Goal: Task Accomplishment & Management: Manage account settings

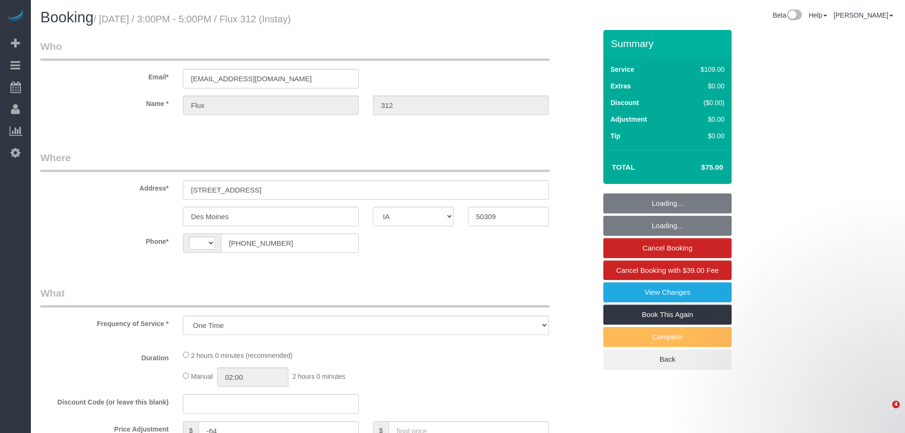
select select "IA"
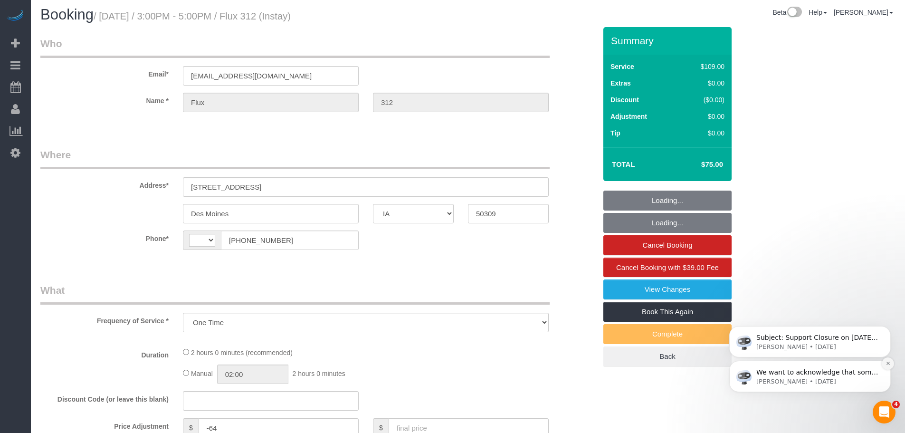
click at [888, 362] on icon "Dismiss notification" at bounding box center [888, 363] width 5 height 5
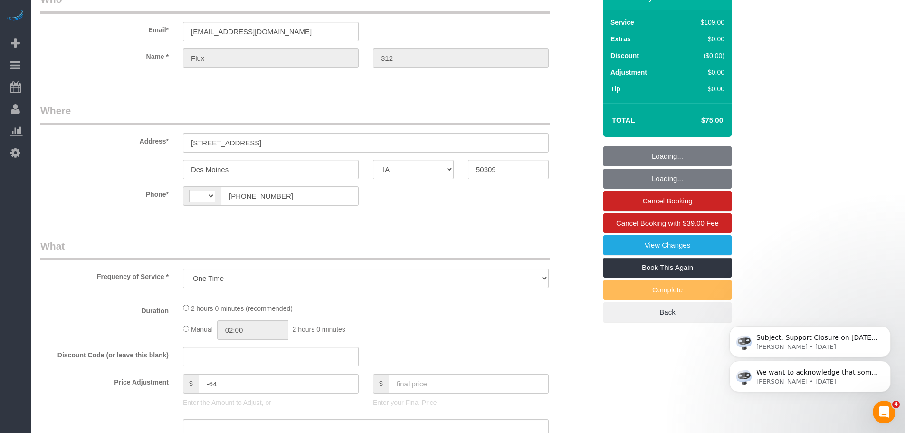
select select "string:[GEOGRAPHIC_DATA]"
select select "object:1431"
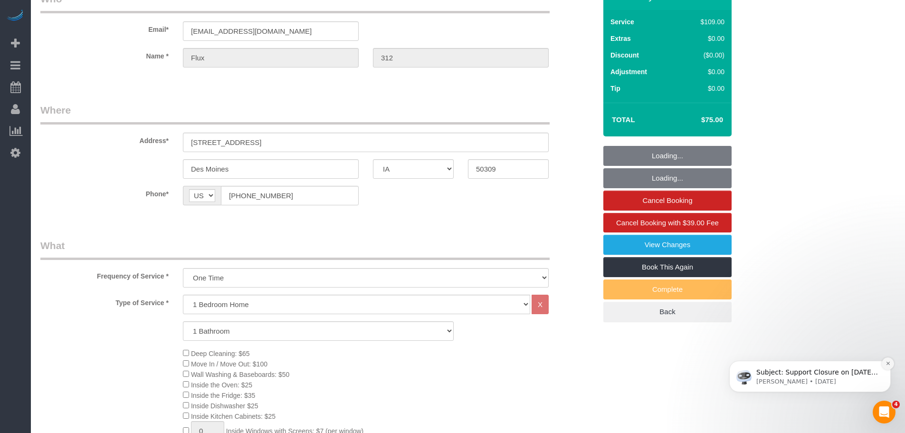
click at [888, 364] on icon "Dismiss notification" at bounding box center [888, 363] width 5 height 5
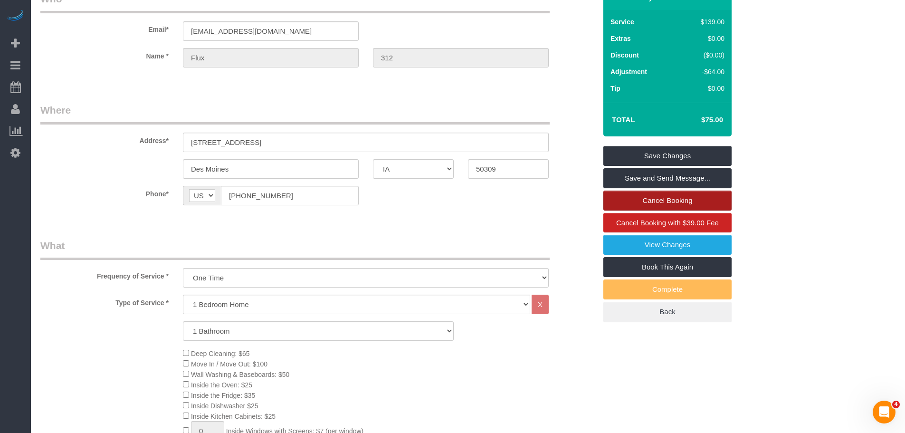
click at [688, 201] on link "Cancel Booking" at bounding box center [667, 201] width 128 height 20
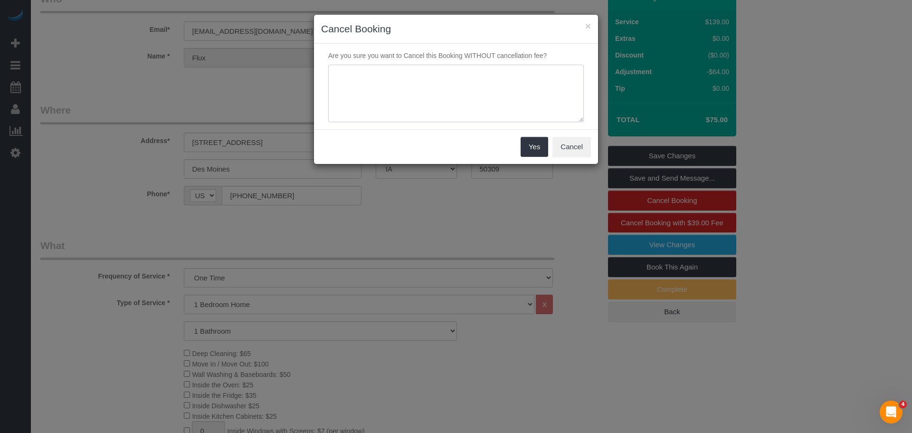
click at [485, 83] on textarea at bounding box center [456, 94] width 256 height 58
type textarea "guests didnt stay"
click at [526, 144] on button "Yes" at bounding box center [535, 147] width 28 height 20
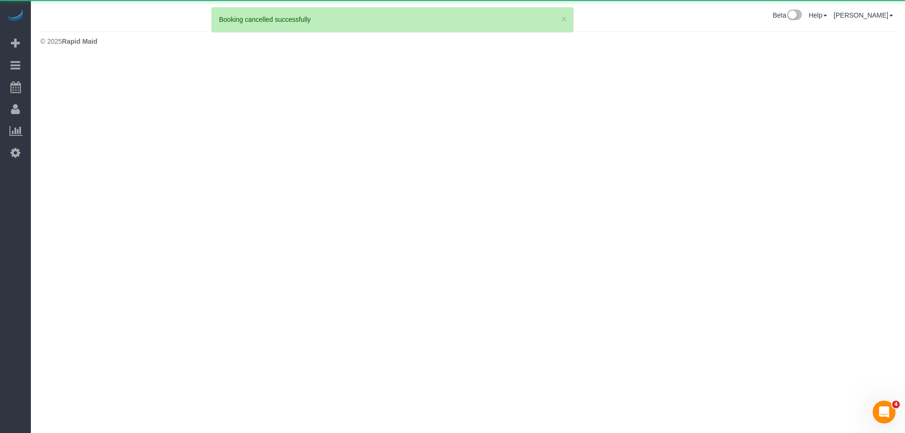
scroll to position [0, 0]
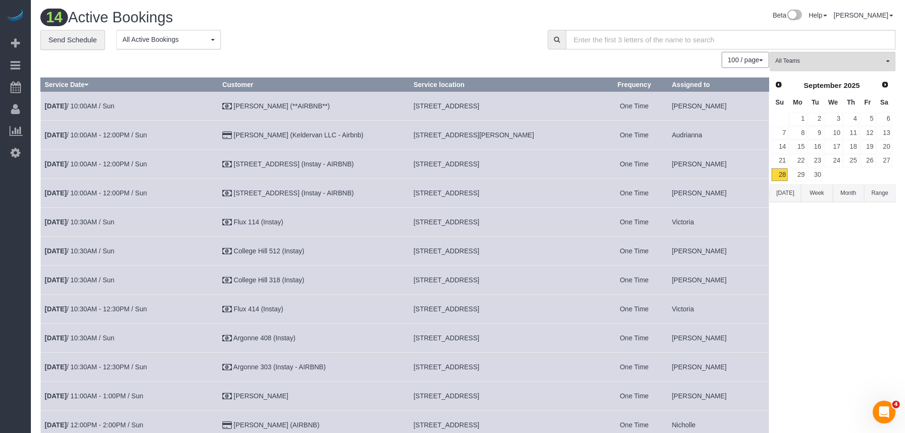
drag, startPoint x: 725, startPoint y: 160, endPoint x: 719, endPoint y: 161, distance: 5.7
click at [719, 161] on td "[PERSON_NAME]" at bounding box center [718, 163] width 101 height 29
drag, startPoint x: 370, startPoint y: 164, endPoint x: 248, endPoint y: 163, distance: 122.6
click at [248, 163] on td "[STREET_ADDRESS] (Instay - AIRBNB)" at bounding box center [313, 163] width 191 height 29
copy td "[STREET_ADDRESS] (Instay - AIRBNB)"
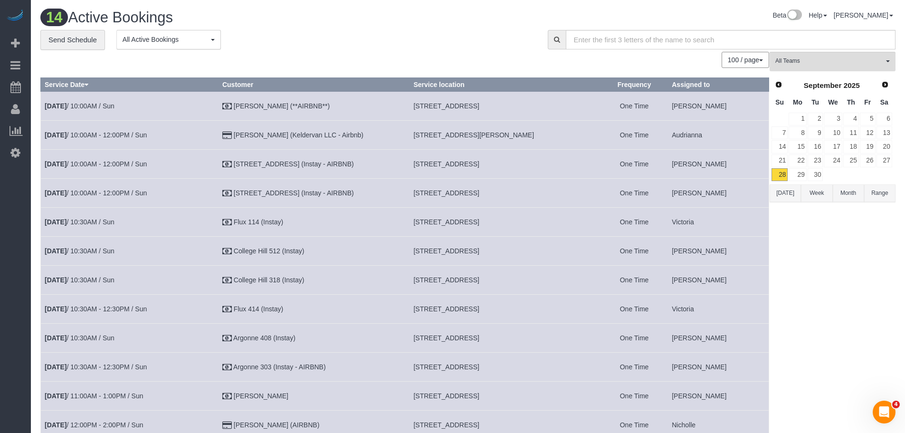
click at [852, 268] on div "All Teams Remove Team Filters Alexsa [GEOGRAPHIC_DATA] Audrianna [PERSON_NAME][…" at bounding box center [833, 292] width 126 height 481
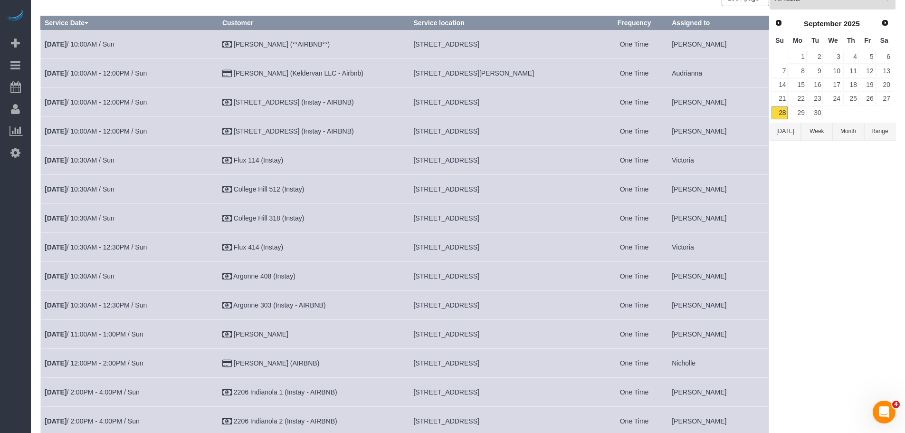
scroll to position [65, 0]
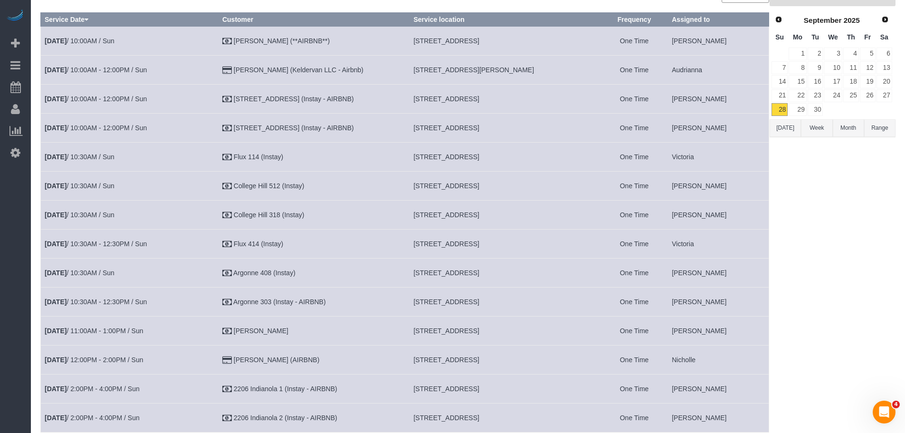
drag, startPoint x: 336, startPoint y: 278, endPoint x: 248, endPoint y: 283, distance: 88.5
click at [248, 283] on td "Argonne 408 (Instay)" at bounding box center [313, 272] width 191 height 29
copy td "Argonne 408 (Instay)"
